Goal: Information Seeking & Learning: Learn about a topic

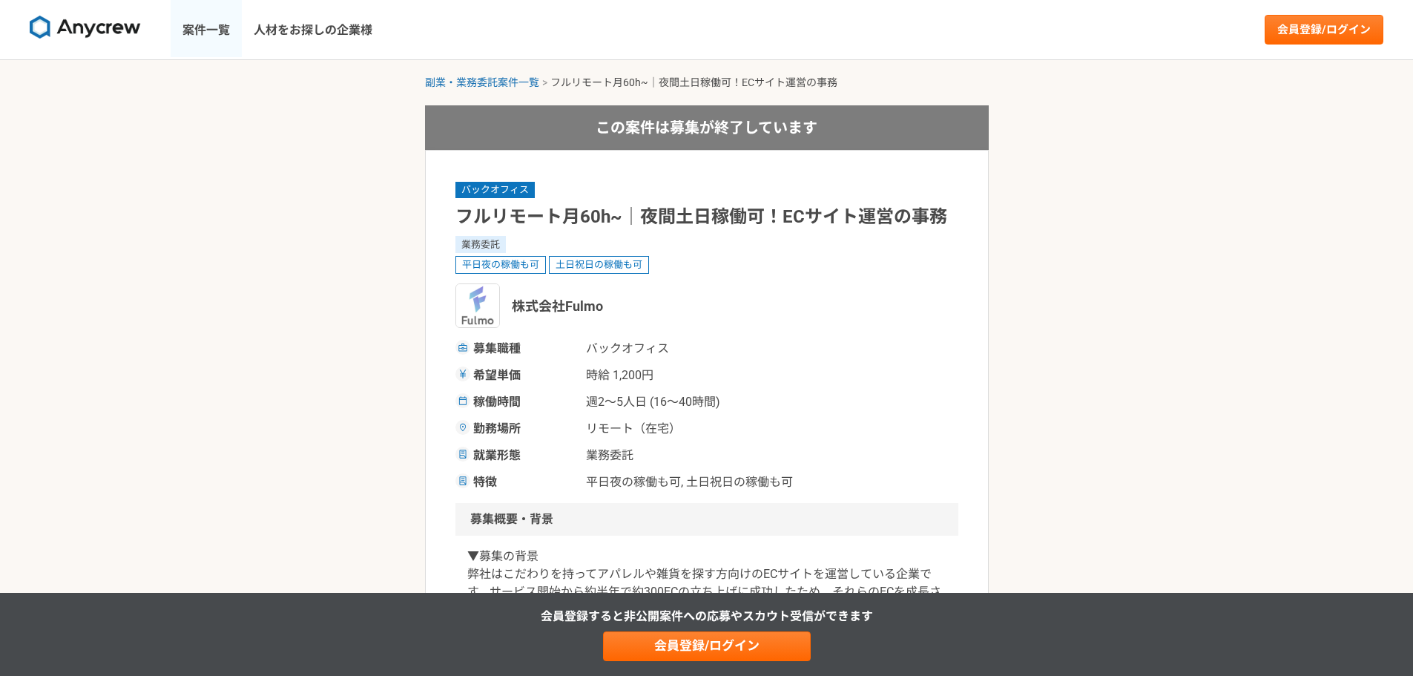
click at [191, 27] on link "案件一覧" at bounding box center [206, 29] width 71 height 59
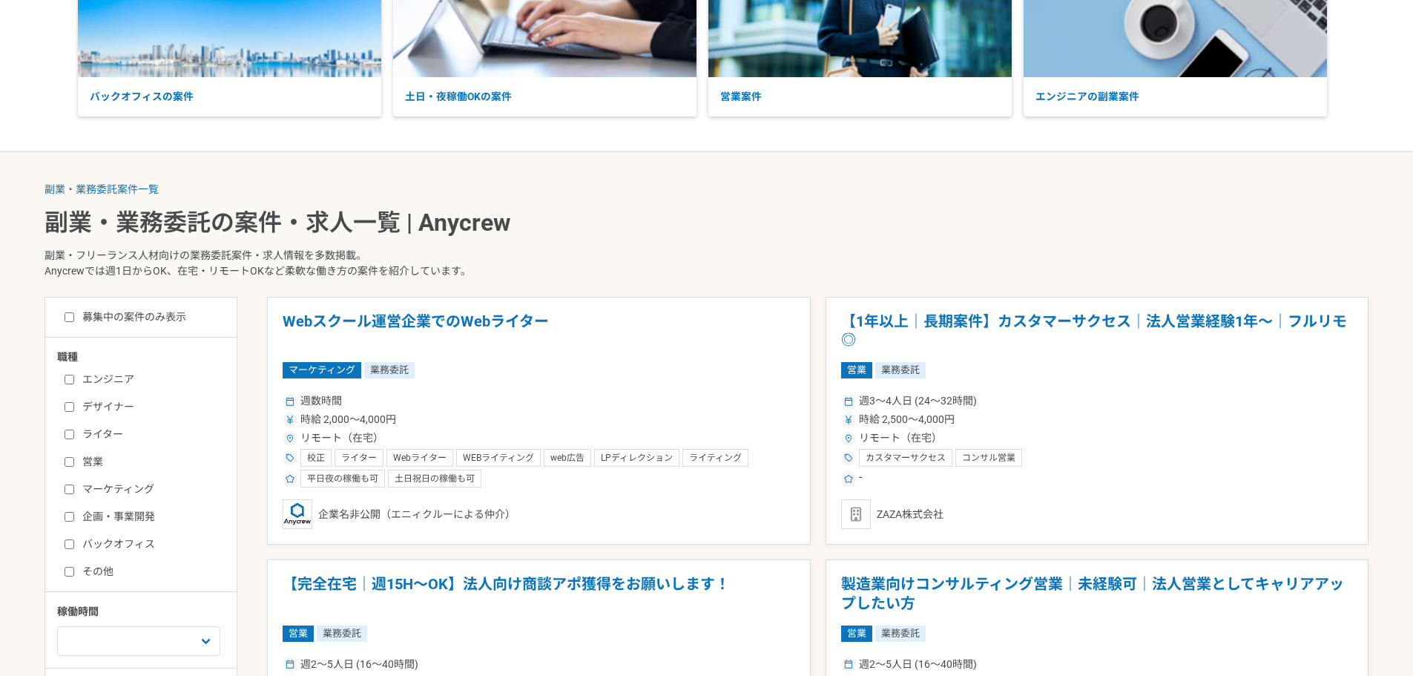
scroll to position [188, 0]
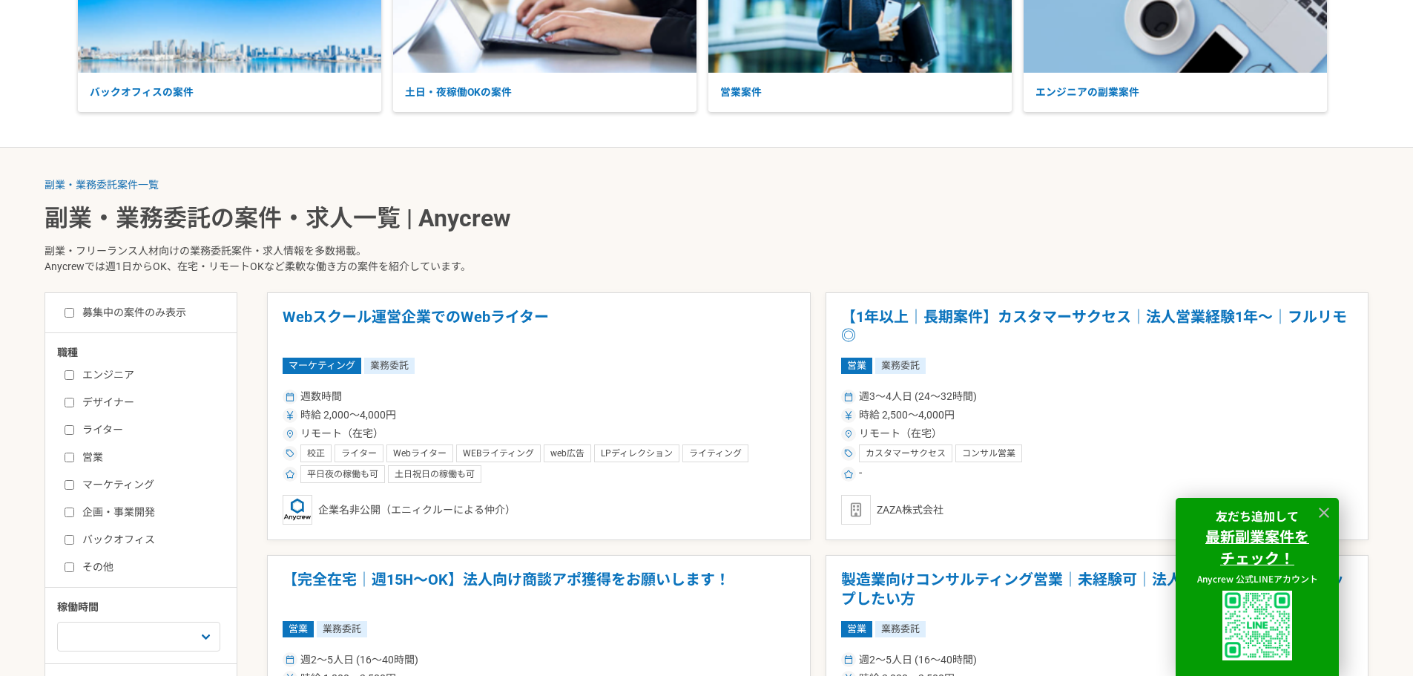
click at [73, 487] on input "マーケティング" at bounding box center [70, 485] width 10 height 10
checkbox input "true"
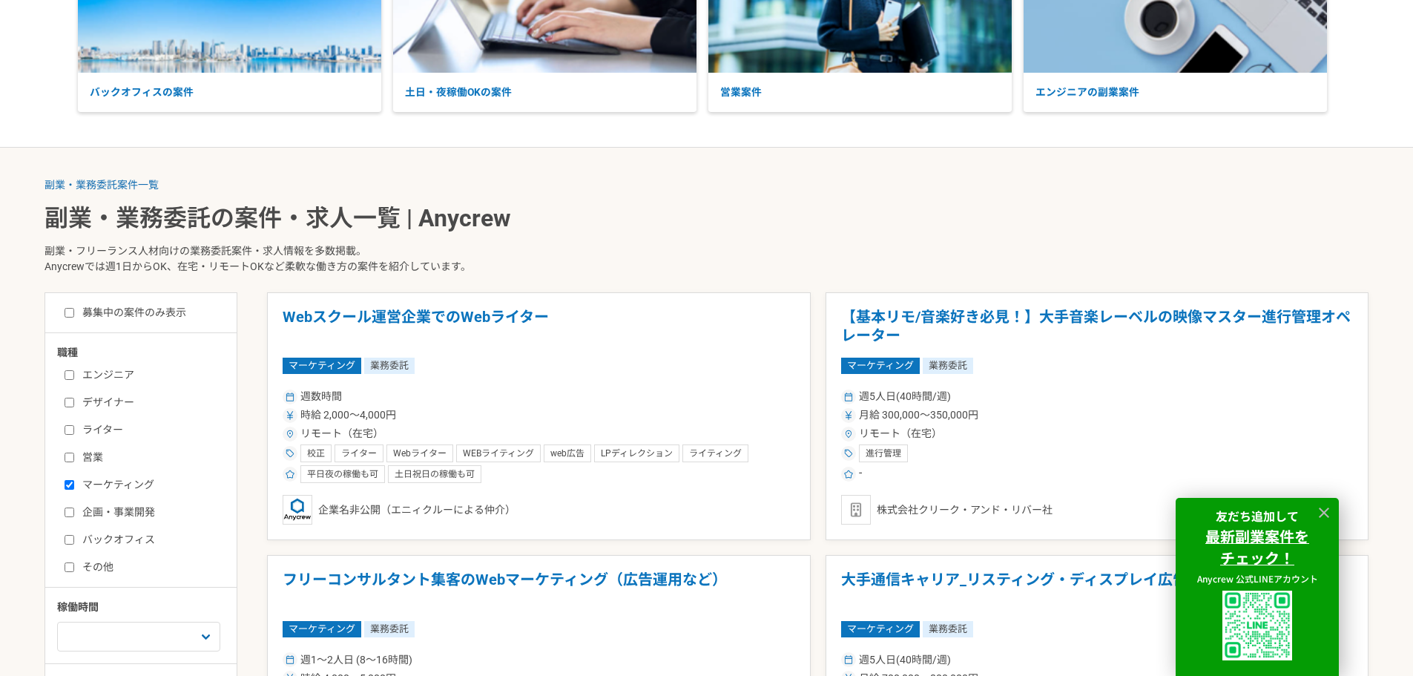
click at [68, 541] on input "バックオフィス" at bounding box center [70, 540] width 10 height 10
checkbox input "true"
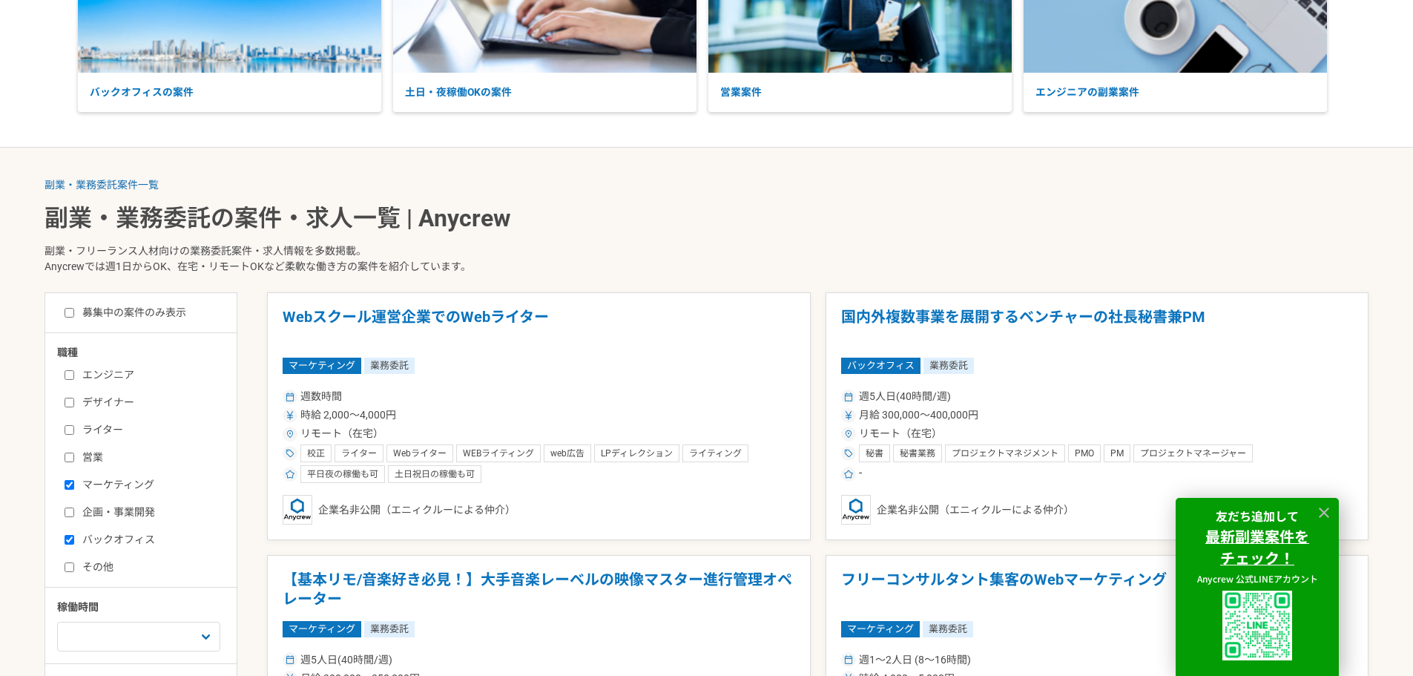
click at [67, 564] on input "その他" at bounding box center [70, 567] width 10 height 10
checkbox input "true"
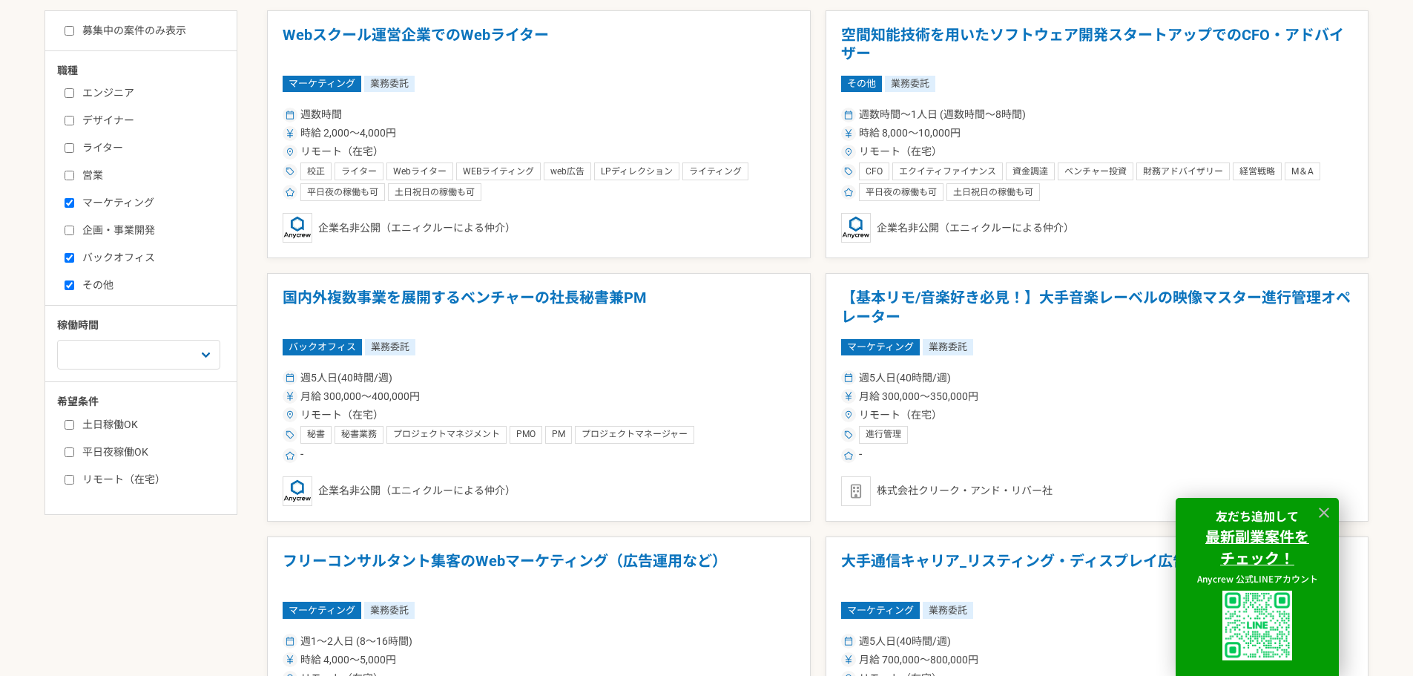
scroll to position [473, 0]
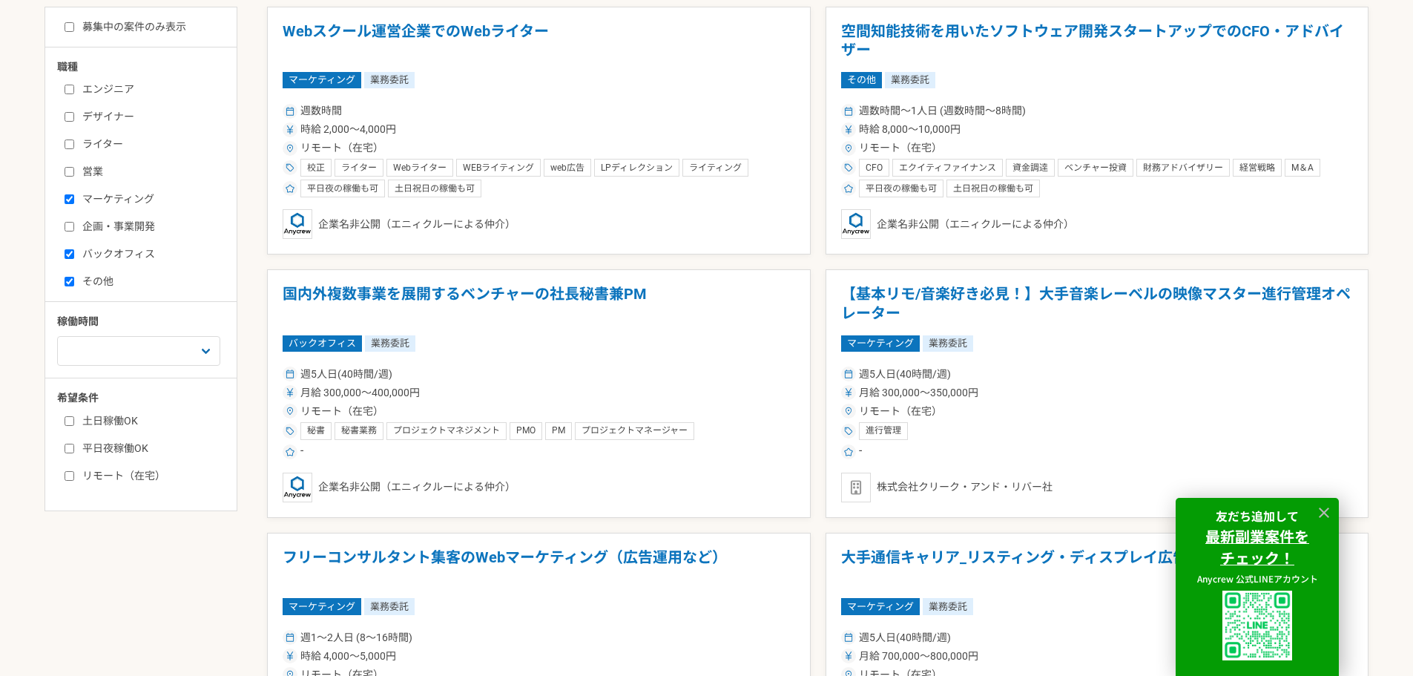
click at [116, 478] on label "リモート（在宅）" at bounding box center [150, 476] width 171 height 16
click at [74, 478] on input "リモート（在宅）" at bounding box center [70, 476] width 10 height 10
checkbox input "true"
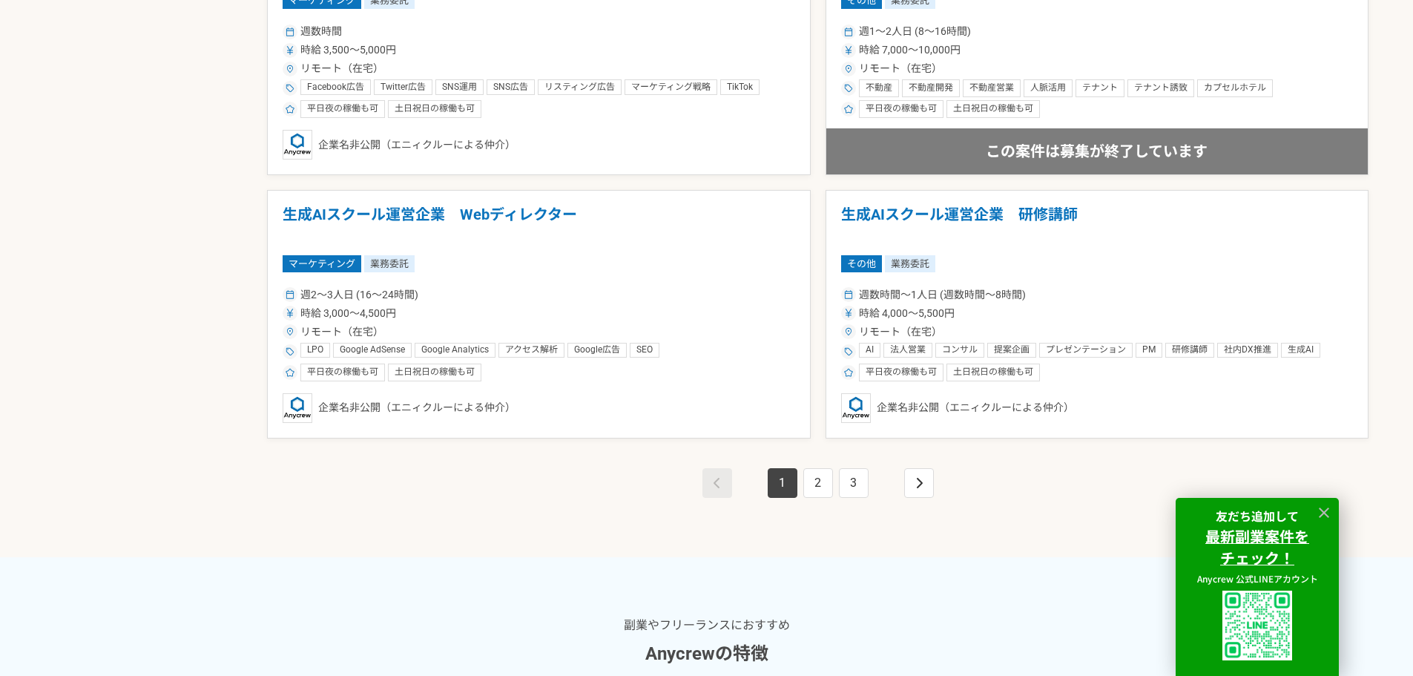
scroll to position [2662, 0]
